Goal: Obtain resource: Download file/media

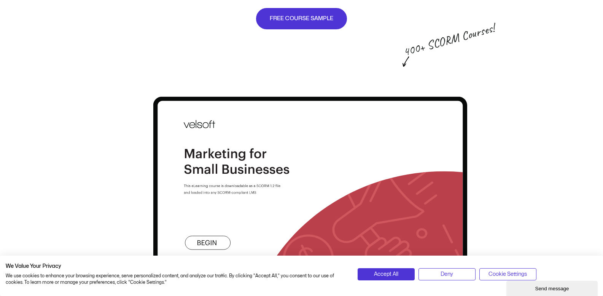
scroll to position [533, 0]
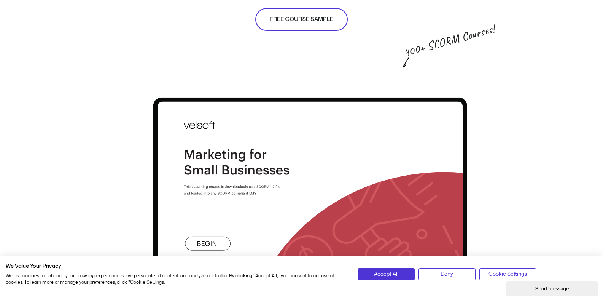
click at [315, 25] on link "FREE COURSE SAMPLE" at bounding box center [301, 19] width 92 height 23
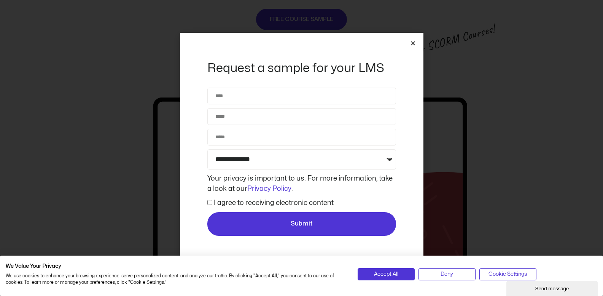
click at [411, 44] on icon "Close" at bounding box center [413, 43] width 6 height 6
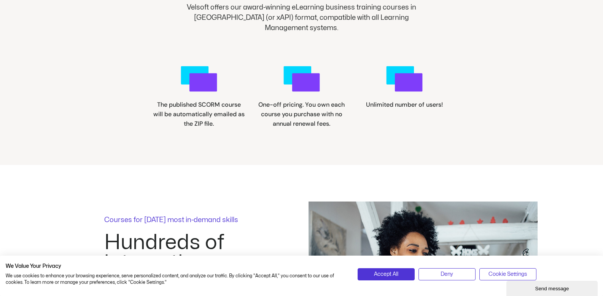
scroll to position [609, 0]
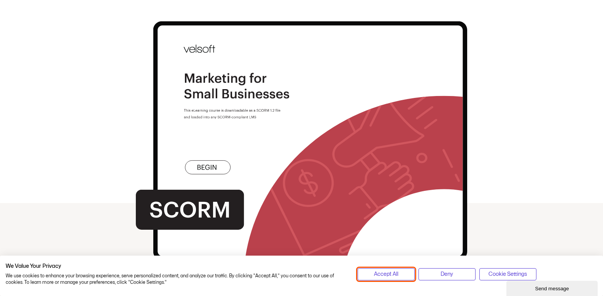
click at [386, 272] on span "Accept All" at bounding box center [386, 274] width 24 height 8
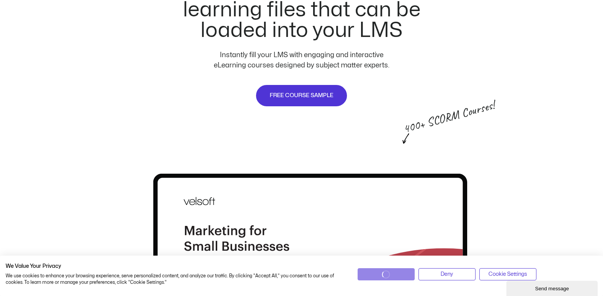
scroll to position [114, 0]
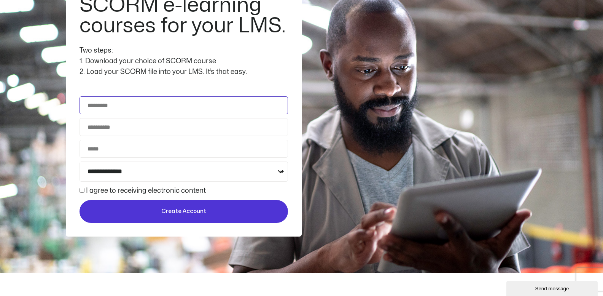
click at [173, 101] on input "Full Name" at bounding box center [184, 105] width 209 height 18
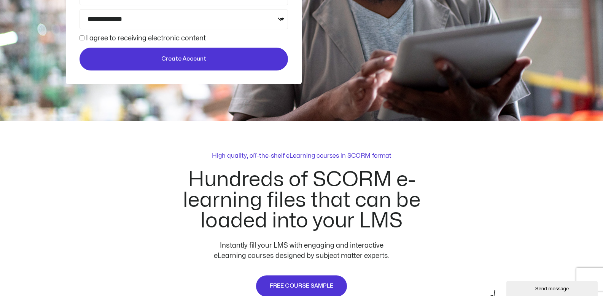
scroll to position [419, 0]
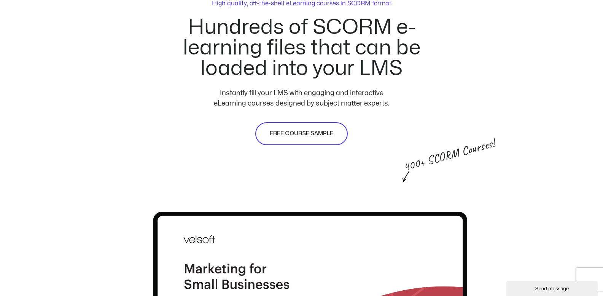
click at [301, 136] on span "FREE COURSE SAMPLE" at bounding box center [302, 133] width 64 height 9
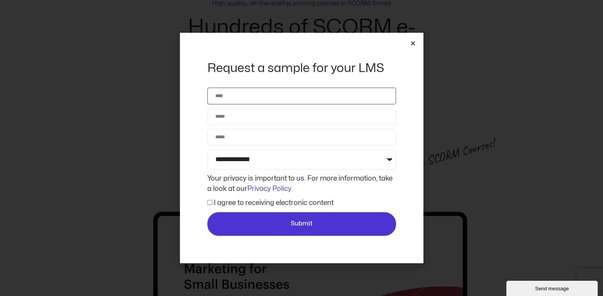
click at [258, 91] on input "Name" at bounding box center [301, 96] width 189 height 17
type input "**********"
click at [249, 120] on input "Email" at bounding box center [301, 116] width 189 height 17
type input "**********"
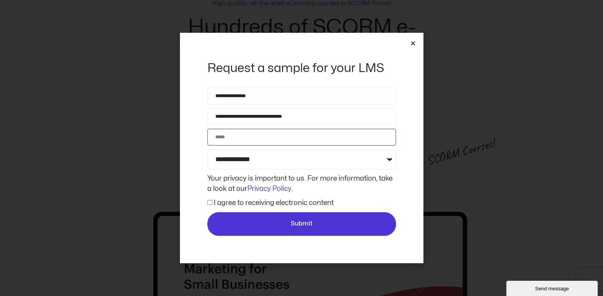
click at [237, 137] on input "Phone" at bounding box center [301, 137] width 189 height 17
type input "**********"
click at [246, 157] on select "**********" at bounding box center [301, 159] width 189 height 20
select select "**********"
click at [207, 149] on select "**********" at bounding box center [301, 159] width 189 height 20
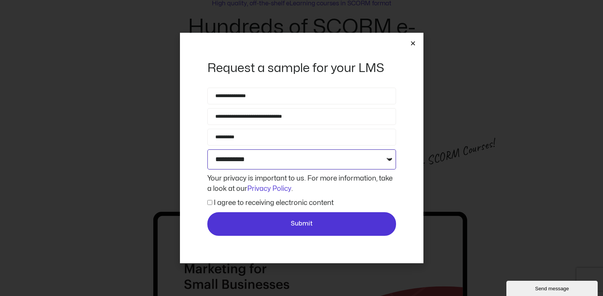
click at [231, 155] on select "**********" at bounding box center [301, 159] width 189 height 20
click at [212, 203] on span "I agree to receiving electronic content" at bounding box center [270, 203] width 126 height 10
click at [212, 202] on span "I agree to receiving electronic content" at bounding box center [270, 203] width 126 height 10
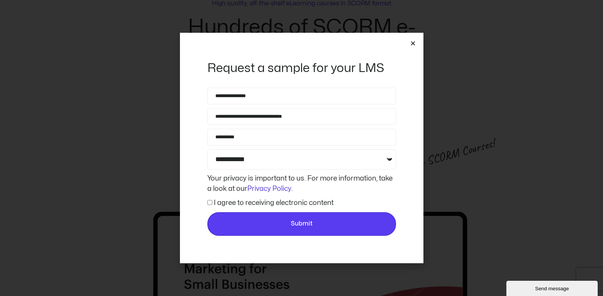
click at [261, 222] on span "Submit" at bounding box center [301, 224] width 175 height 10
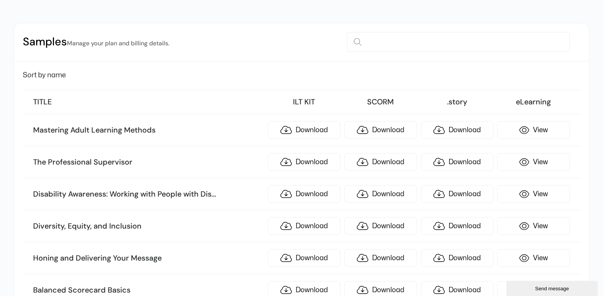
scroll to position [76, 0]
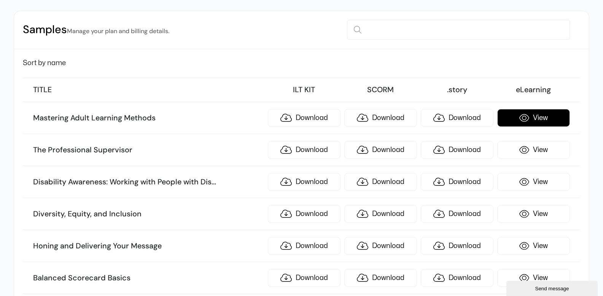
click at [554, 119] on link "View" at bounding box center [533, 118] width 73 height 18
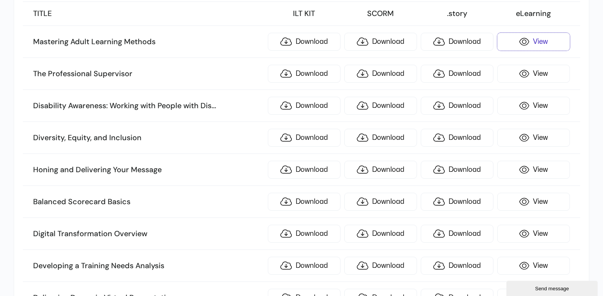
scroll to position [190, 0]
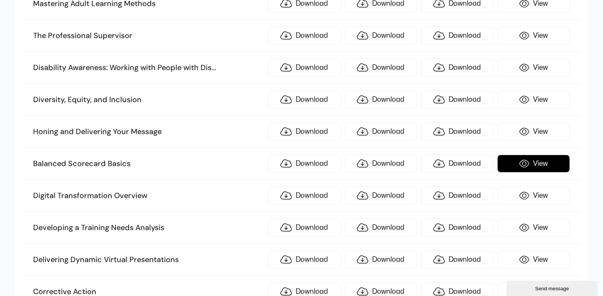
click at [541, 162] on link "View" at bounding box center [533, 164] width 73 height 18
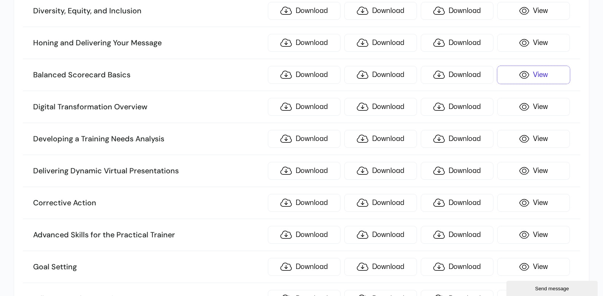
scroll to position [304, 0]
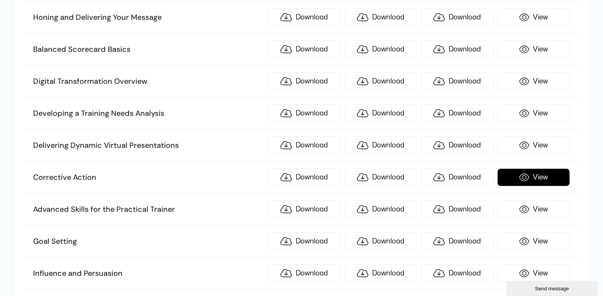
click at [561, 175] on link "View" at bounding box center [533, 177] width 73 height 18
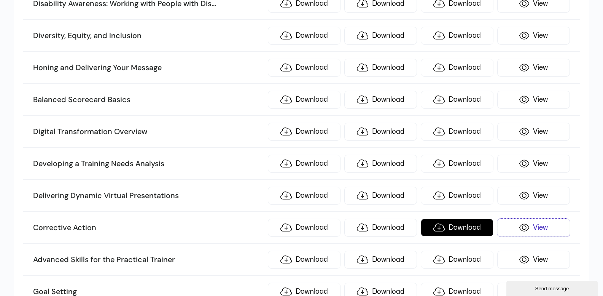
scroll to position [266, 0]
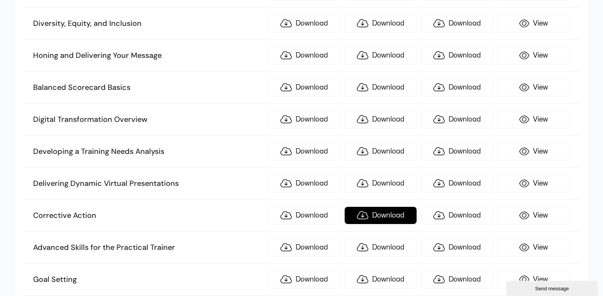
click at [388, 209] on link "Download" at bounding box center [380, 215] width 73 height 18
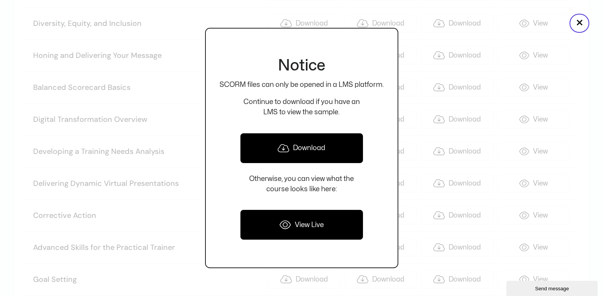
click at [303, 145] on link "Download" at bounding box center [301, 148] width 123 height 30
click at [588, 24] on button "×" at bounding box center [580, 23] width 20 height 19
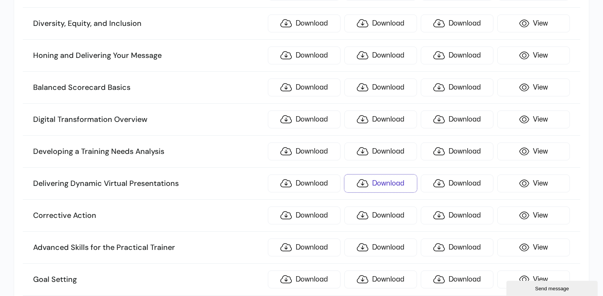
click at [394, 185] on link "Download" at bounding box center [380, 183] width 73 height 18
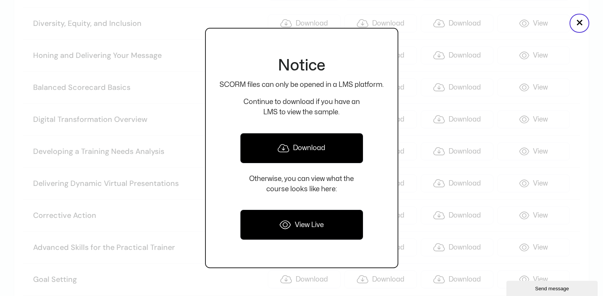
click at [311, 152] on link "Download" at bounding box center [301, 148] width 123 height 30
click at [579, 20] on button "×" at bounding box center [580, 23] width 20 height 19
click at [579, 20] on li "Diversity, Equity, and Inclusion Download Download Download View" at bounding box center [301, 24] width 557 height 32
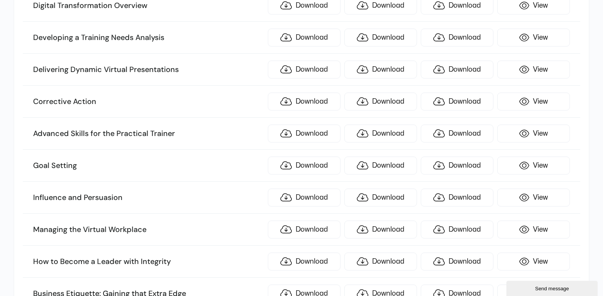
scroll to position [381, 0]
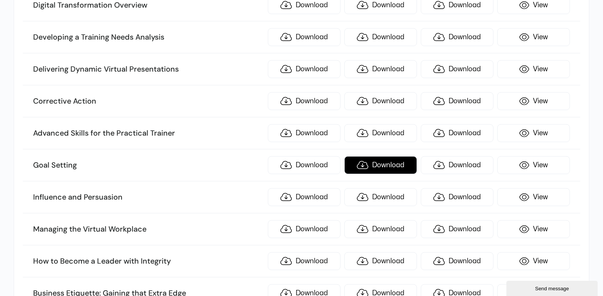
click at [379, 167] on link "Download" at bounding box center [380, 165] width 73 height 18
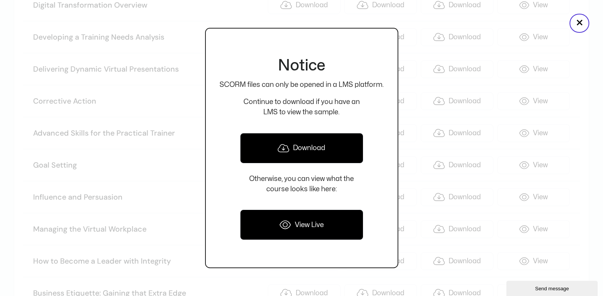
click at [299, 147] on link "Download" at bounding box center [301, 148] width 123 height 30
click at [583, 22] on button "×" at bounding box center [580, 23] width 20 height 19
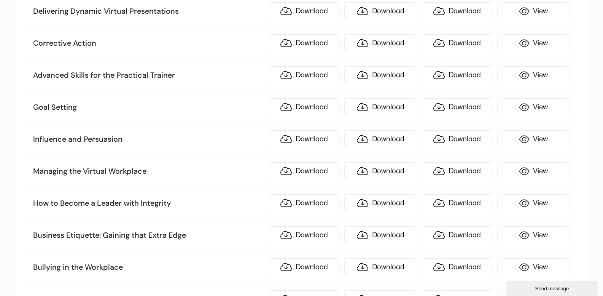
scroll to position [457, 0]
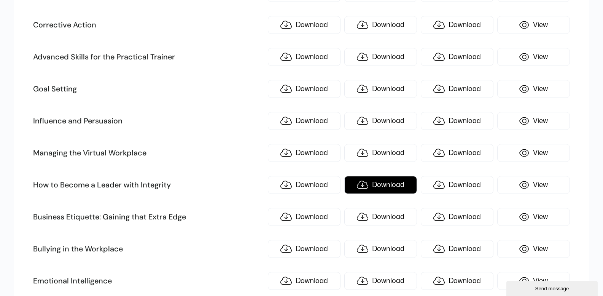
click at [374, 186] on link "Download" at bounding box center [380, 185] width 73 height 18
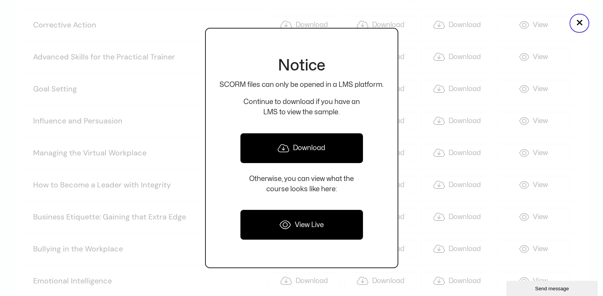
click at [317, 148] on link "Download" at bounding box center [301, 148] width 123 height 30
click at [581, 21] on button "×" at bounding box center [580, 23] width 20 height 19
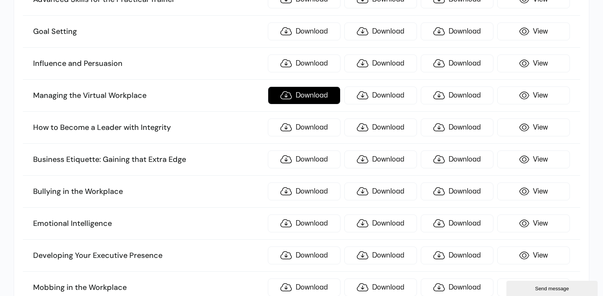
scroll to position [533, 0]
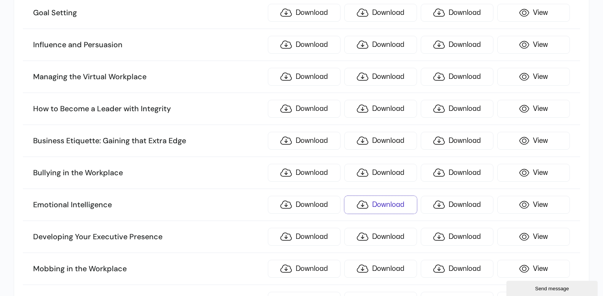
click at [369, 209] on link "Download" at bounding box center [380, 205] width 73 height 18
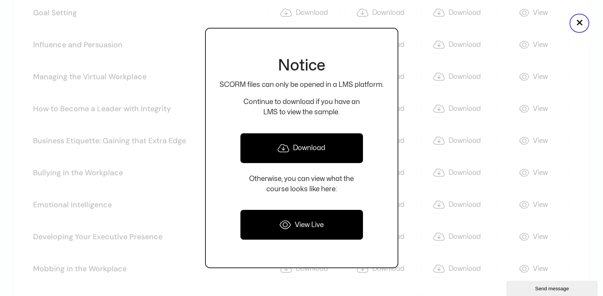
click at [320, 145] on link "Download" at bounding box center [301, 148] width 123 height 30
click at [579, 23] on button "×" at bounding box center [580, 23] width 20 height 19
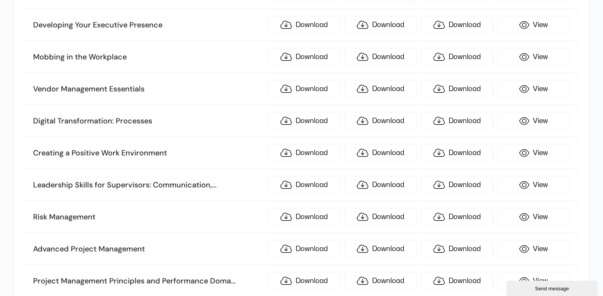
scroll to position [761, 0]
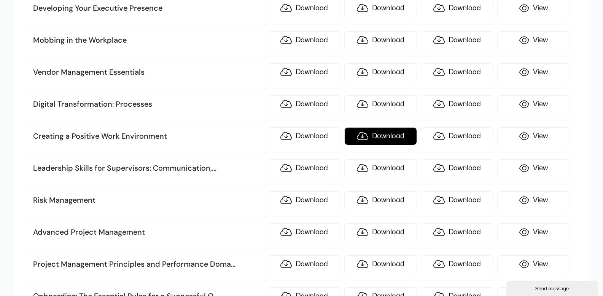
click at [377, 137] on link "Download" at bounding box center [380, 136] width 73 height 18
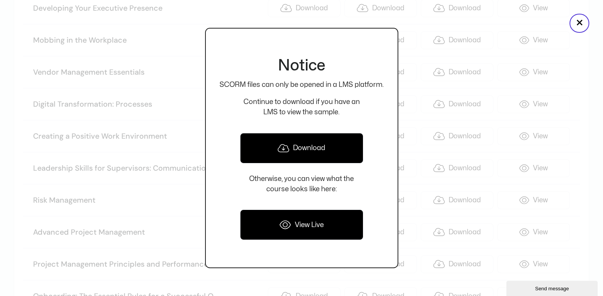
click at [334, 138] on link "Download" at bounding box center [301, 148] width 123 height 30
click at [577, 24] on button "×" at bounding box center [580, 23] width 20 height 19
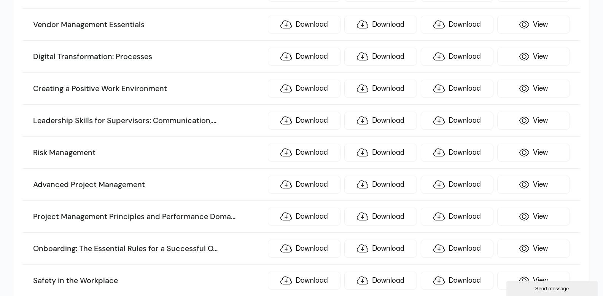
scroll to position [837, 0]
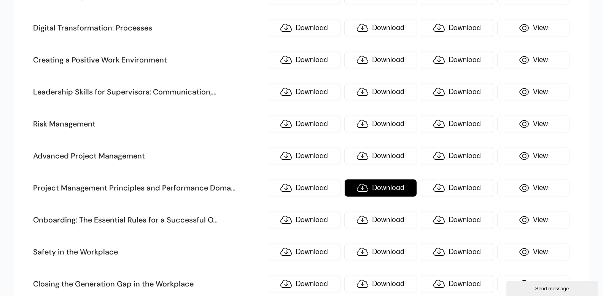
click at [354, 185] on link "Download" at bounding box center [380, 188] width 73 height 18
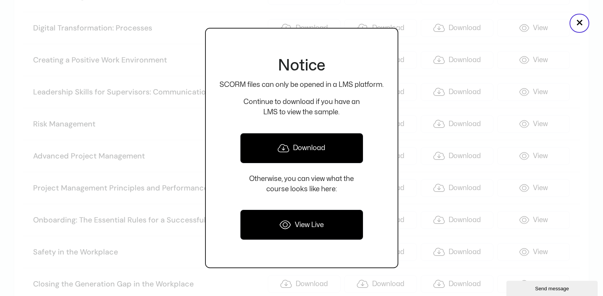
click at [320, 143] on link "Download" at bounding box center [301, 148] width 123 height 30
click at [316, 150] on link "Download" at bounding box center [301, 148] width 123 height 30
click at [582, 25] on button "×" at bounding box center [580, 23] width 20 height 19
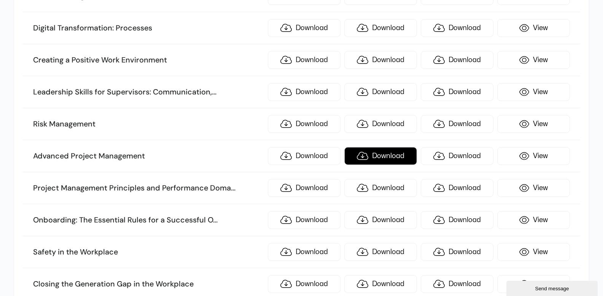
click at [379, 150] on link "Download" at bounding box center [380, 156] width 73 height 18
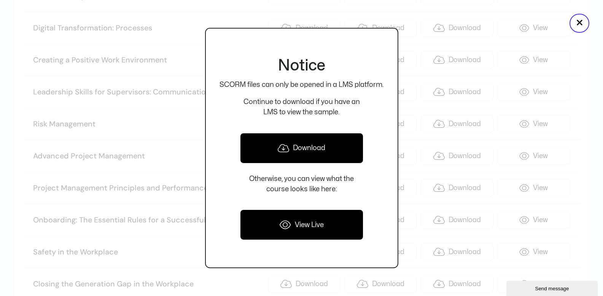
click at [322, 143] on link "Download" at bounding box center [301, 148] width 123 height 30
click at [578, 24] on button "×" at bounding box center [580, 23] width 20 height 19
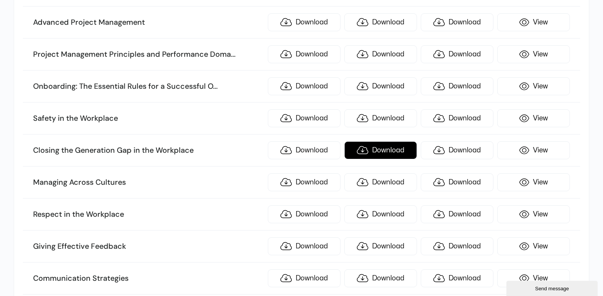
scroll to position [990, 0]
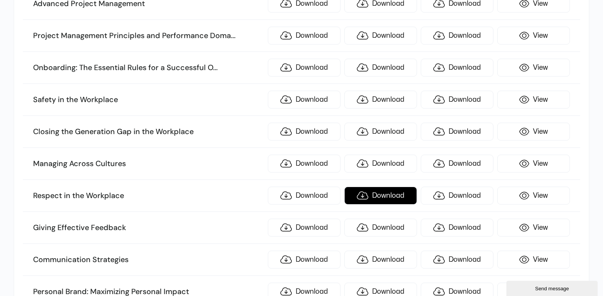
click at [368, 194] on link "Download" at bounding box center [380, 195] width 73 height 18
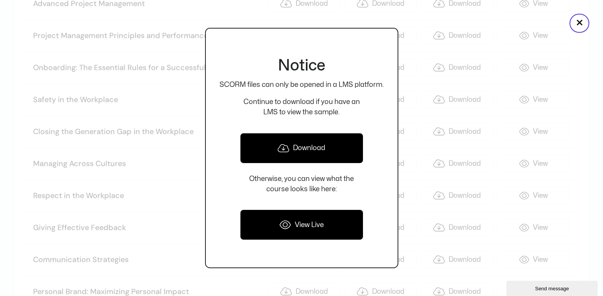
click at [312, 135] on link "Download" at bounding box center [301, 148] width 123 height 30
click at [575, 27] on button "×" at bounding box center [580, 23] width 20 height 19
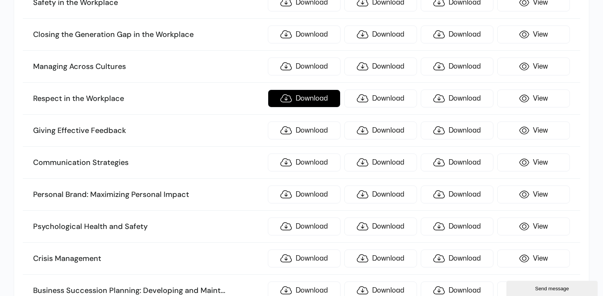
scroll to position [1104, 0]
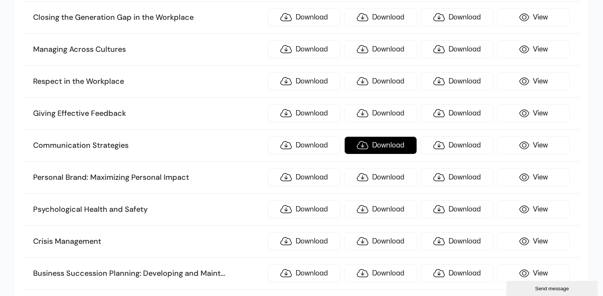
click at [383, 143] on link "Download" at bounding box center [380, 145] width 73 height 18
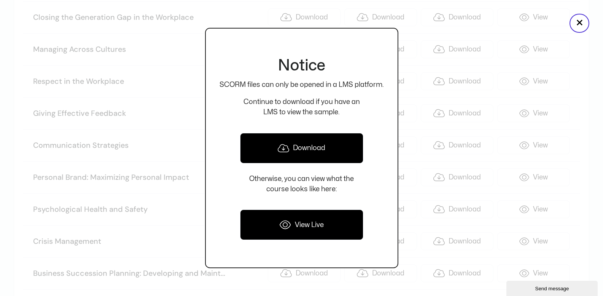
click at [306, 150] on link "Download" at bounding box center [301, 148] width 123 height 30
click at [571, 28] on button "×" at bounding box center [580, 23] width 20 height 19
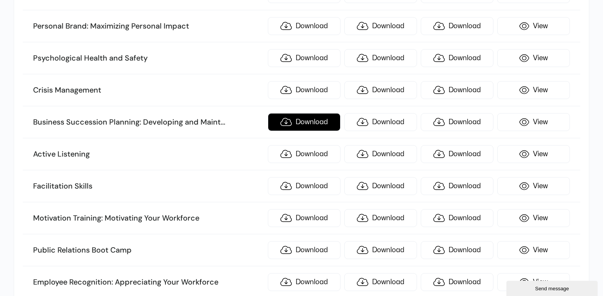
scroll to position [1256, 0]
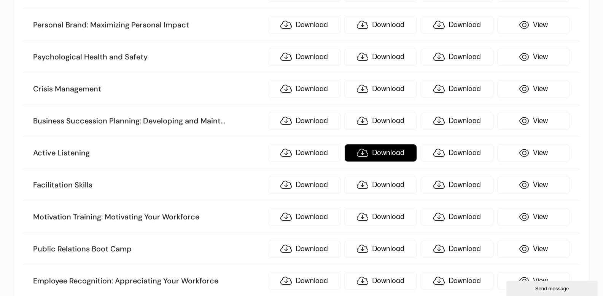
click at [382, 150] on link "Download" at bounding box center [380, 153] width 73 height 18
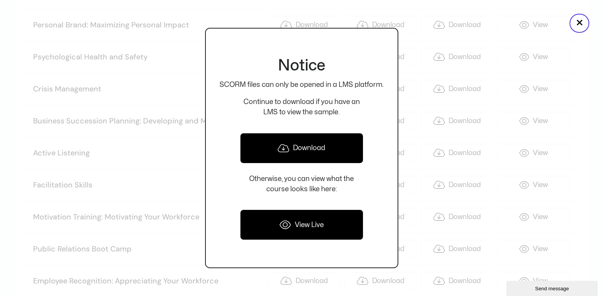
click at [331, 145] on link "Download" at bounding box center [301, 148] width 123 height 30
click at [582, 25] on button "×" at bounding box center [580, 23] width 20 height 19
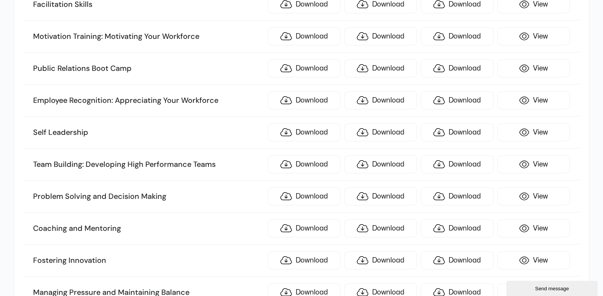
scroll to position [1446, 0]
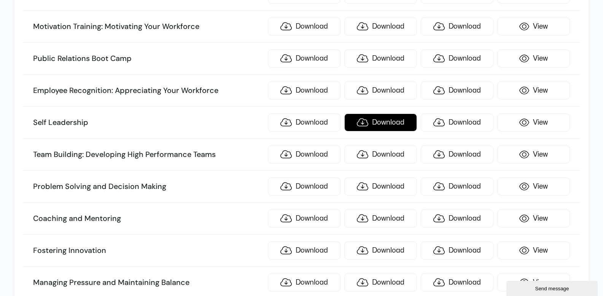
click at [380, 125] on link "Download" at bounding box center [380, 122] width 73 height 18
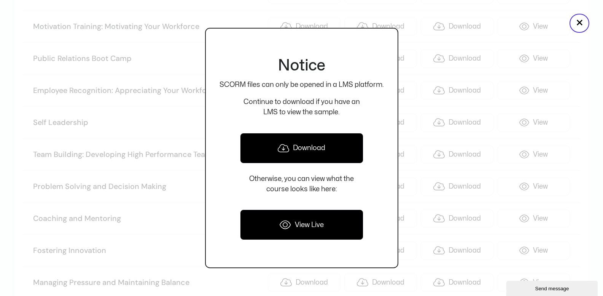
click at [314, 152] on link "Download" at bounding box center [301, 148] width 123 height 30
click at [580, 21] on button "×" at bounding box center [580, 23] width 20 height 19
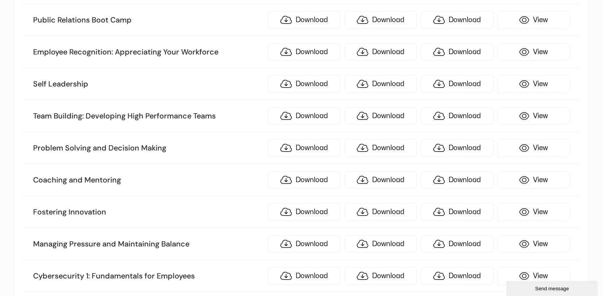
scroll to position [1522, 0]
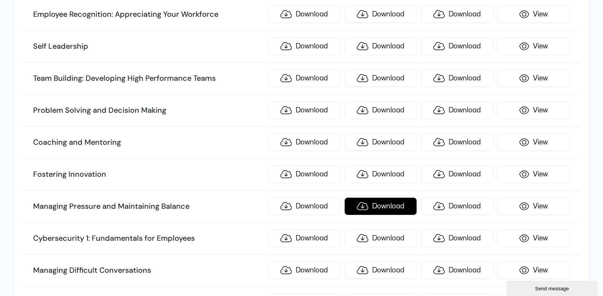
click at [395, 211] on link "Download" at bounding box center [380, 206] width 73 height 18
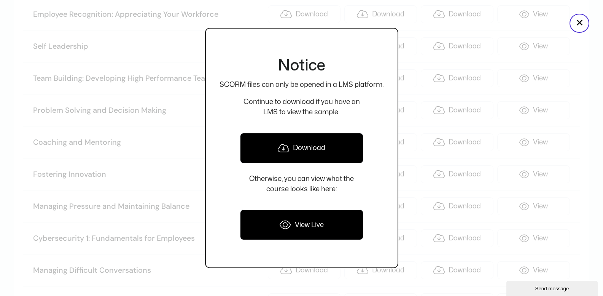
click at [298, 150] on link "Download" at bounding box center [301, 148] width 123 height 30
click at [575, 26] on button "×" at bounding box center [580, 23] width 20 height 19
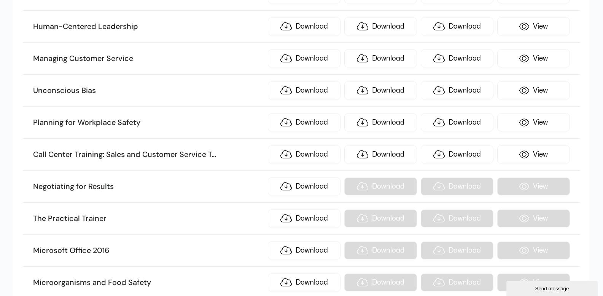
scroll to position [3806, 0]
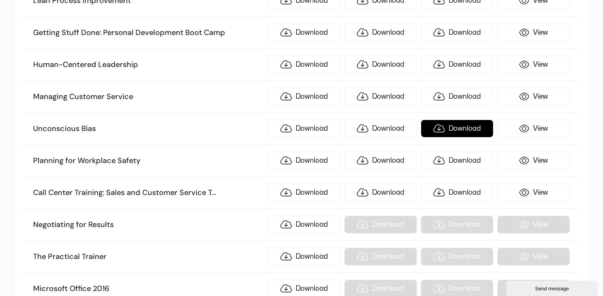
click at [435, 129] on link "Download" at bounding box center [457, 129] width 73 height 18
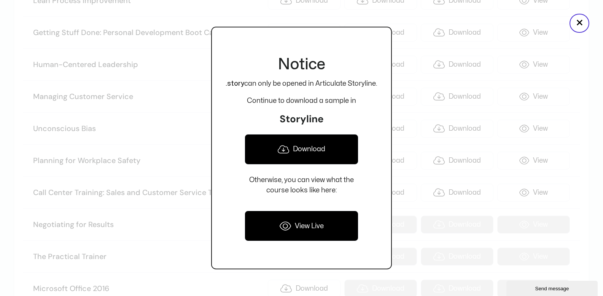
click at [300, 156] on link "Download" at bounding box center [302, 149] width 114 height 30
click at [578, 22] on button "×" at bounding box center [580, 23] width 20 height 19
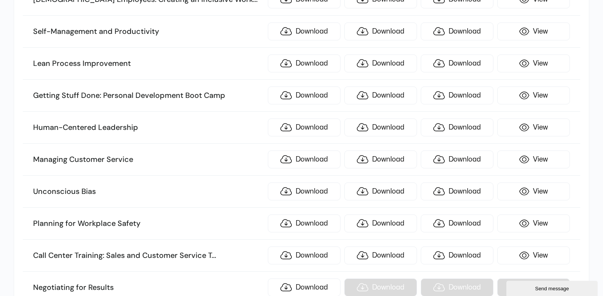
scroll to position [3730, 0]
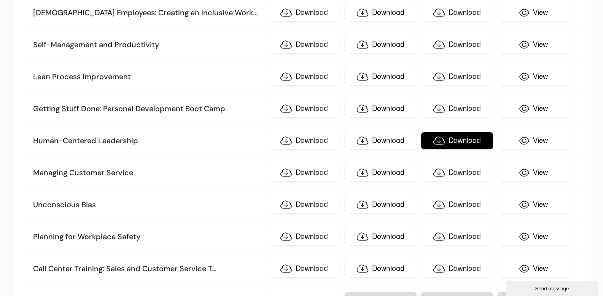
click at [462, 138] on link "Download" at bounding box center [457, 141] width 73 height 18
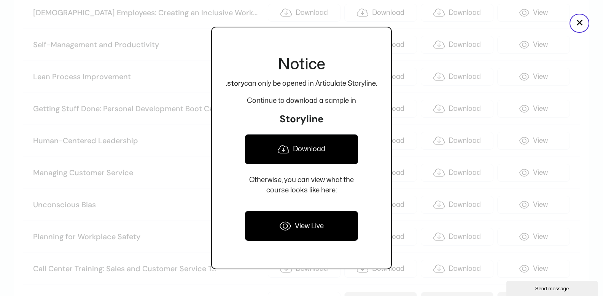
click at [307, 150] on link "Download" at bounding box center [302, 149] width 114 height 30
click at [575, 25] on button "×" at bounding box center [580, 23] width 20 height 19
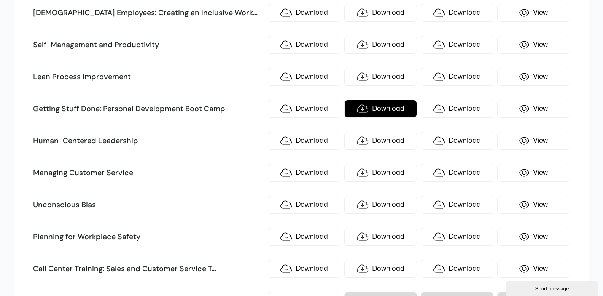
click at [390, 106] on link "Download" at bounding box center [380, 109] width 73 height 18
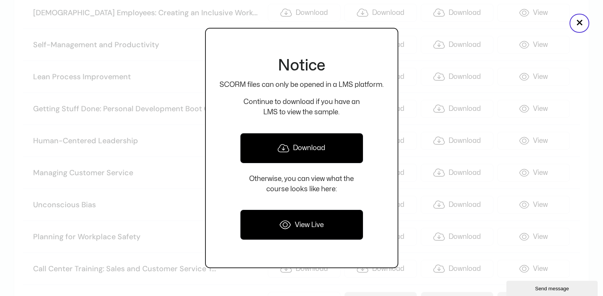
click at [317, 147] on link "Download" at bounding box center [301, 148] width 123 height 30
click at [572, 24] on button "×" at bounding box center [580, 23] width 20 height 19
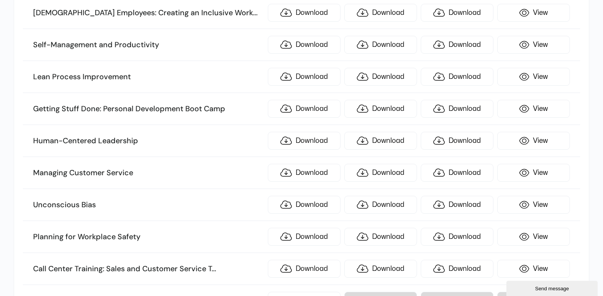
scroll to position [3692, 0]
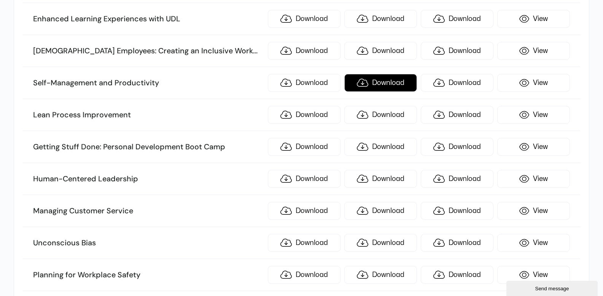
click at [369, 89] on link "Download" at bounding box center [380, 83] width 73 height 18
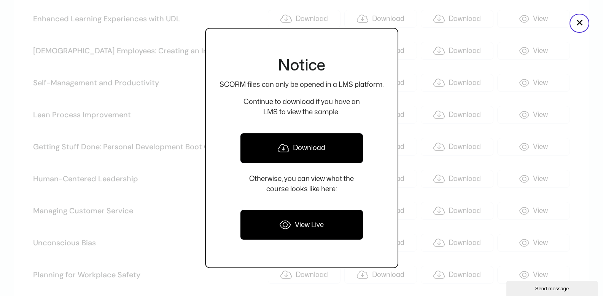
click at [287, 153] on link "Download" at bounding box center [301, 148] width 123 height 30
click at [582, 27] on button "×" at bounding box center [580, 23] width 20 height 19
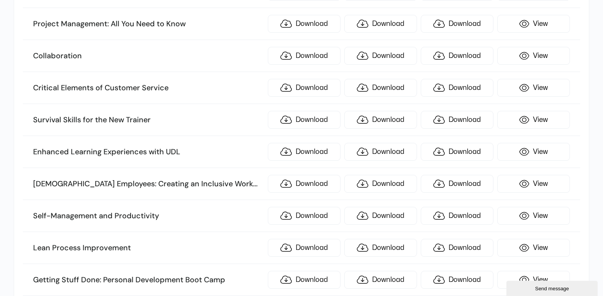
scroll to position [3539, 0]
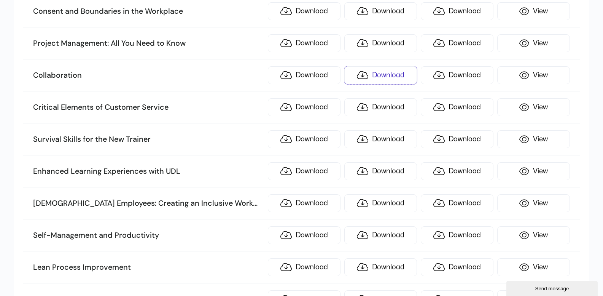
click at [388, 77] on link "Download" at bounding box center [380, 75] width 73 height 18
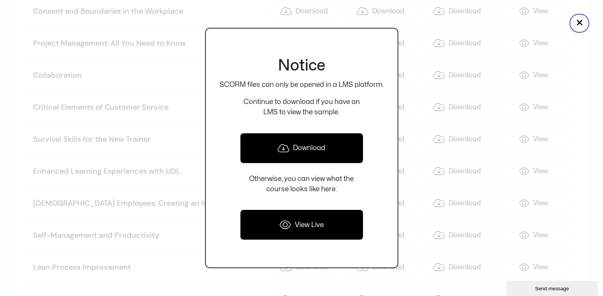
click at [300, 139] on link "Download" at bounding box center [301, 148] width 123 height 30
drag, startPoint x: 585, startPoint y: 22, endPoint x: 571, endPoint y: 26, distance: 15.1
click at [585, 22] on button "×" at bounding box center [580, 23] width 20 height 19
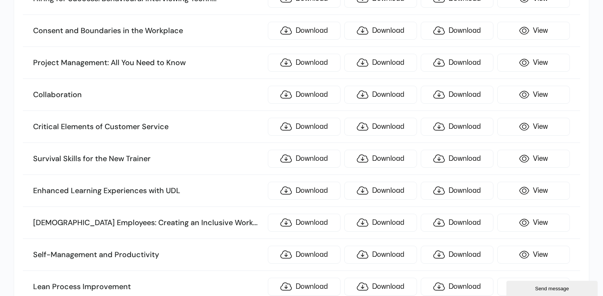
scroll to position [3501, 0]
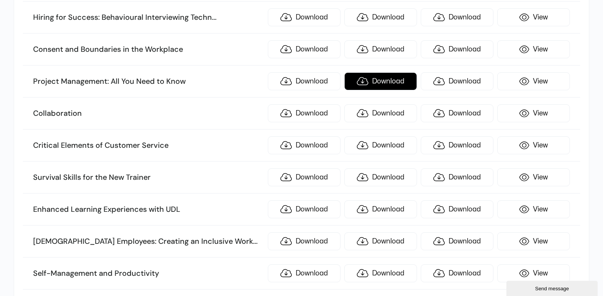
click at [366, 84] on link "Download" at bounding box center [380, 81] width 73 height 18
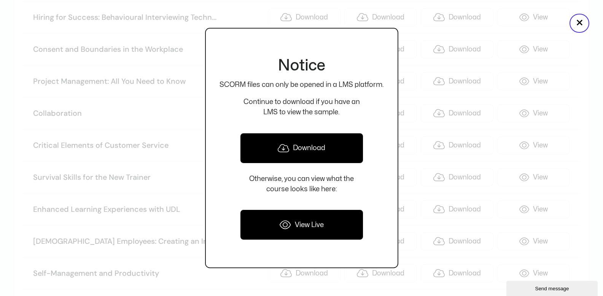
click at [274, 142] on link "Download" at bounding box center [301, 148] width 123 height 30
click at [577, 25] on button "×" at bounding box center [580, 23] width 20 height 19
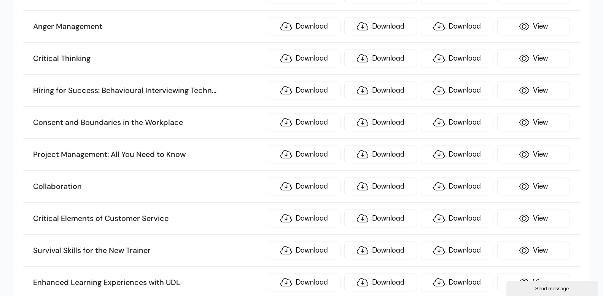
scroll to position [3425, 0]
